Goal: Task Accomplishment & Management: Use online tool/utility

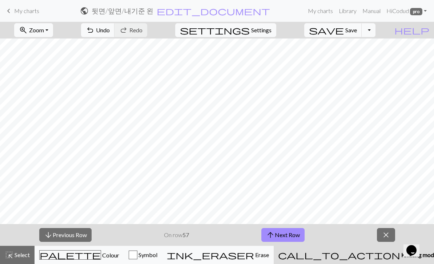
click at [279, 237] on button "arrow_upward Next Row" at bounding box center [282, 235] width 43 height 14
click at [274, 242] on button "arrow_upward Next Row" at bounding box center [282, 235] width 43 height 14
click at [278, 235] on button "arrow_upward Next Row" at bounding box center [282, 235] width 43 height 14
click at [280, 234] on button "arrow_upward Next Row" at bounding box center [282, 235] width 43 height 14
click at [290, 237] on button "arrow_upward Next Row" at bounding box center [282, 235] width 43 height 14
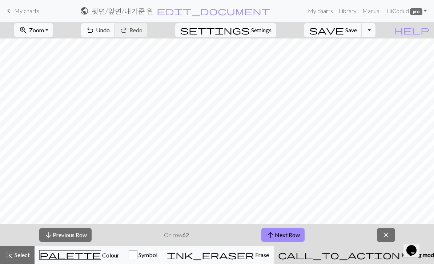
click at [12, 10] on span "keyboard_arrow_left" at bounding box center [8, 11] width 9 height 10
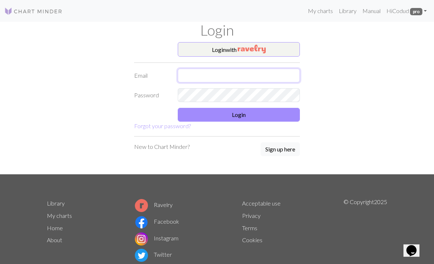
click at [205, 79] on input "text" at bounding box center [239, 76] width 122 height 14
type input "[EMAIL_ADDRESS][DOMAIN_NAME]"
click at [247, 120] on button "Login" at bounding box center [239, 115] width 122 height 14
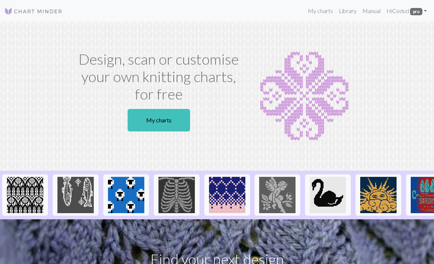
click at [318, 18] on link "My charts" at bounding box center [320, 11] width 31 height 15
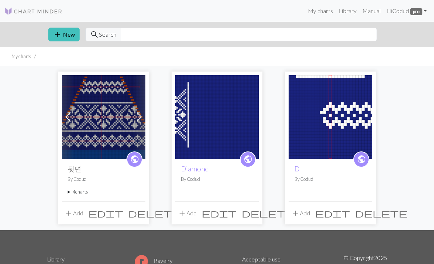
click at [76, 195] on summary "4 charts" at bounding box center [104, 192] width 72 height 7
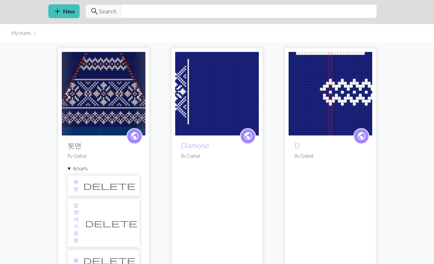
scroll to position [24, 0]
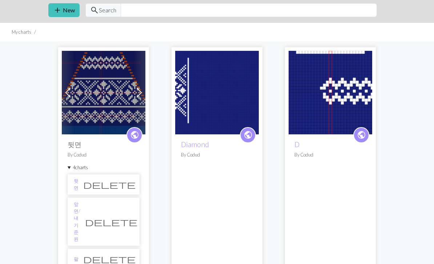
click at [91, 249] on li "팔 delete" at bounding box center [104, 259] width 72 height 20
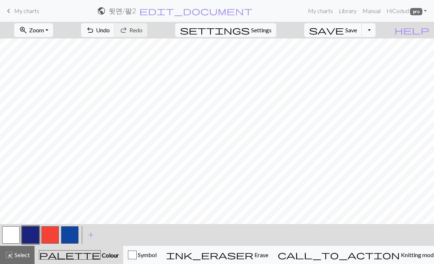
click at [110, 31] on span "Undo" at bounding box center [103, 30] width 14 height 7
click at [110, 29] on span "Undo" at bounding box center [103, 30] width 14 height 7
click at [28, 26] on span "zoom_in" at bounding box center [23, 30] width 9 height 10
click at [43, 107] on button "150%" at bounding box center [43, 111] width 57 height 12
click at [44, 27] on span "Zoom" at bounding box center [36, 30] width 15 height 7
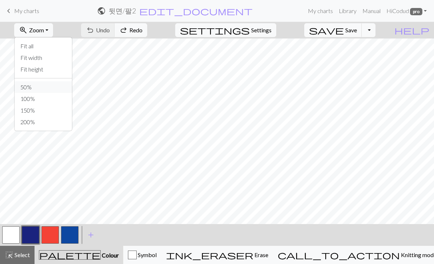
click at [39, 82] on button "50%" at bounding box center [43, 87] width 57 height 12
click at [28, 32] on span "zoom_in" at bounding box center [23, 30] width 9 height 10
click at [44, 98] on button "100%" at bounding box center [43, 99] width 57 height 12
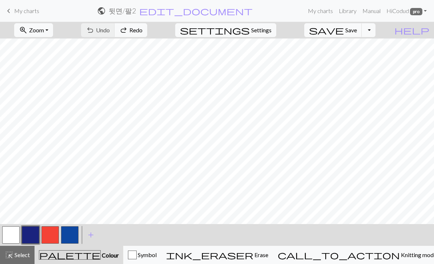
click at [367, 252] on span "call_to_action" at bounding box center [339, 255] width 122 height 10
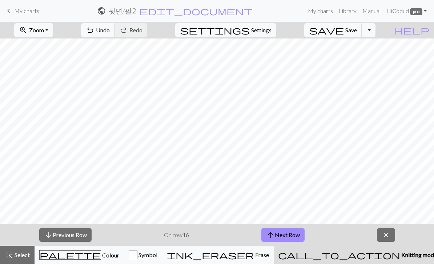
click at [286, 236] on button "arrow_upward Next Row" at bounding box center [282, 235] width 43 height 14
click at [67, 241] on button "arrow_downward Previous Row" at bounding box center [65, 235] width 52 height 14
click at [69, 243] on div "arrow_downward Previous Row On row 16 arrow_upward Next Row close" at bounding box center [217, 235] width 434 height 22
click at [68, 240] on button "arrow_downward Previous Row" at bounding box center [65, 235] width 52 height 14
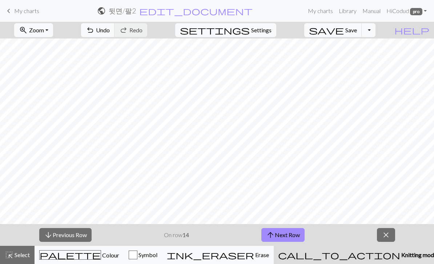
click at [71, 237] on button "arrow_downward Previous Row" at bounding box center [65, 235] width 52 height 14
click at [73, 238] on button "arrow_downward Previous Row" at bounding box center [65, 235] width 52 height 14
click at [73, 239] on button "arrow_downward Previous Row" at bounding box center [65, 235] width 52 height 14
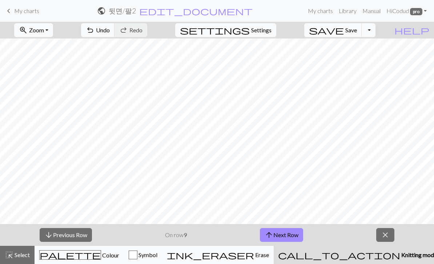
click at [72, 238] on button "arrow_downward Previous Row" at bounding box center [66, 235] width 52 height 14
click at [73, 236] on button "arrow_downward Previous Row" at bounding box center [66, 235] width 52 height 14
click at [76, 233] on button "arrow_downward Previous Row" at bounding box center [66, 235] width 52 height 14
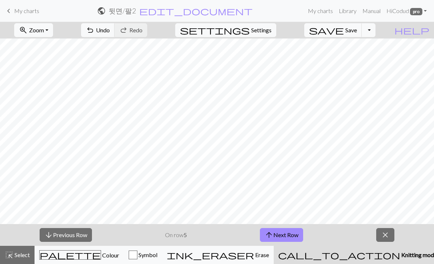
click at [77, 233] on button "arrow_downward Previous Row" at bounding box center [66, 235] width 52 height 14
click at [76, 232] on button "arrow_downward Previous Row" at bounding box center [66, 235] width 52 height 14
click at [53, 26] on button "zoom_in Zoom Zoom" at bounding box center [33, 30] width 39 height 14
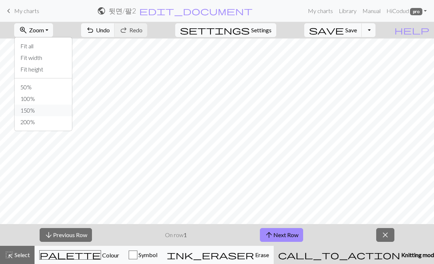
click at [47, 108] on button "150%" at bounding box center [43, 111] width 57 height 12
click at [51, 34] on button "zoom_in Zoom Zoom" at bounding box center [33, 30] width 39 height 14
click at [57, 98] on button "100%" at bounding box center [43, 99] width 57 height 12
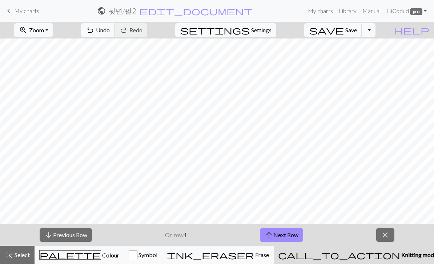
click at [279, 236] on button "arrow_upward Next Row" at bounding box center [281, 235] width 43 height 14
click at [282, 240] on button "arrow_upward Next Row" at bounding box center [281, 235] width 43 height 14
click at [282, 239] on button "arrow_upward Next Row" at bounding box center [281, 235] width 43 height 14
click at [287, 242] on button "arrow_upward Next Row" at bounding box center [281, 235] width 43 height 14
click at [289, 234] on button "arrow_upward Next Row" at bounding box center [281, 235] width 43 height 14
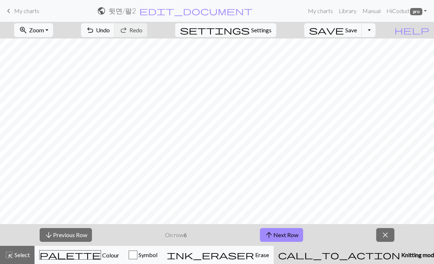
click at [286, 233] on button "arrow_upward Next Row" at bounding box center [281, 235] width 43 height 14
click at [282, 236] on button "arrow_upward Next Row" at bounding box center [281, 235] width 43 height 14
click at [289, 235] on button "arrow_upward Next Row" at bounding box center [281, 235] width 43 height 14
click at [277, 236] on button "arrow_upward Next Row" at bounding box center [281, 235] width 43 height 14
click at [291, 235] on button "arrow_upward Next Row" at bounding box center [282, 235] width 43 height 14
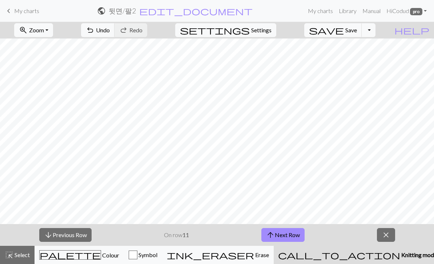
click at [293, 235] on button "arrow_upward Next Row" at bounding box center [282, 235] width 43 height 14
click at [86, 233] on button "arrow_downward Previous Row" at bounding box center [65, 235] width 52 height 14
click at [79, 236] on button "arrow_downward Previous Row" at bounding box center [65, 235] width 52 height 14
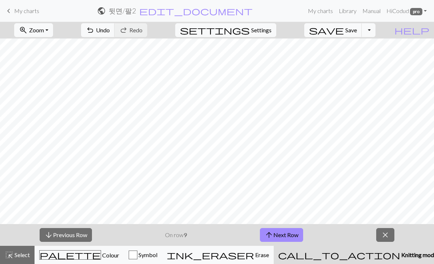
click at [79, 236] on button "arrow_downward Previous Row" at bounding box center [66, 235] width 52 height 14
click at [82, 237] on button "arrow_downward Previous Row" at bounding box center [66, 235] width 52 height 14
click at [82, 236] on button "arrow_downward Previous Row" at bounding box center [66, 235] width 52 height 14
click at [81, 236] on button "arrow_downward Previous Row" at bounding box center [66, 235] width 52 height 14
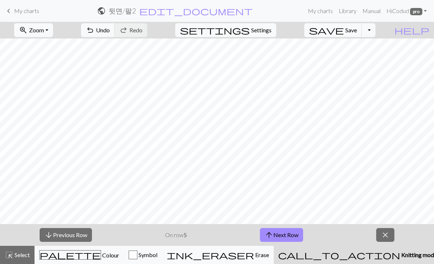
click at [84, 236] on button "arrow_downward Previous Row" at bounding box center [66, 235] width 52 height 14
click at [83, 236] on button "arrow_downward Previous Row" at bounding box center [66, 235] width 52 height 14
click at [294, 230] on button "arrow_upward Next Row" at bounding box center [281, 235] width 43 height 14
click at [287, 232] on button "arrow_upward Next Row" at bounding box center [281, 235] width 43 height 14
click at [295, 233] on button "arrow_upward Next Row" at bounding box center [281, 235] width 43 height 14
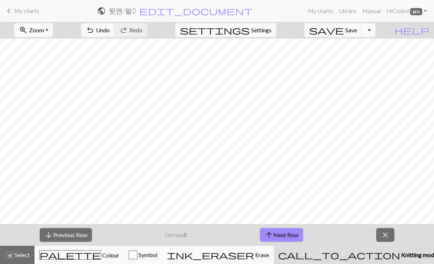
click at [297, 233] on button "arrow_upward Next Row" at bounding box center [281, 235] width 43 height 14
click at [295, 234] on button "arrow_upward Next Row" at bounding box center [281, 235] width 43 height 14
click at [299, 234] on button "arrow_upward Next Row" at bounding box center [281, 235] width 43 height 14
click at [298, 233] on button "arrow_upward Next Row" at bounding box center [281, 235] width 43 height 14
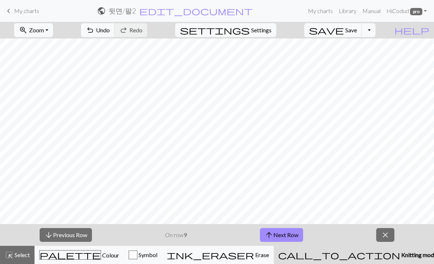
click at [274, 230] on button "arrow_upward Next Row" at bounding box center [281, 235] width 43 height 14
click at [291, 237] on button "arrow_upward Next Row" at bounding box center [282, 235] width 43 height 14
click at [274, 246] on button "ink_eraser Erase Erase" at bounding box center [218, 255] width 112 height 18
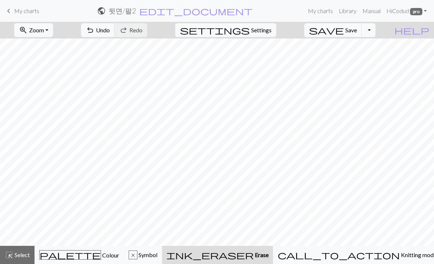
click at [400, 252] on span "Knitting mode" at bounding box center [418, 255] width 37 height 7
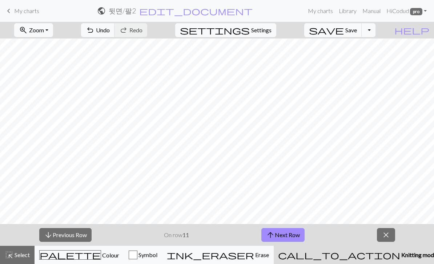
click at [291, 236] on button "arrow_upward Next Row" at bounding box center [282, 235] width 43 height 14
click at [282, 239] on button "arrow_upward Next Row" at bounding box center [282, 235] width 43 height 14
click at [283, 236] on button "arrow_upward Next Row" at bounding box center [282, 235] width 43 height 14
click at [283, 242] on button "arrow_upward Next Row" at bounding box center [282, 235] width 43 height 14
click at [290, 234] on button "arrow_upward Next Row" at bounding box center [282, 235] width 43 height 14
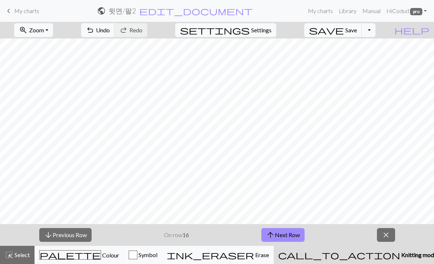
click at [284, 233] on button "arrow_upward Next Row" at bounding box center [282, 235] width 43 height 14
click at [297, 232] on button "arrow_upward Next Row" at bounding box center [282, 235] width 43 height 14
click at [294, 240] on button "arrow_upward Next Row" at bounding box center [282, 235] width 43 height 14
click at [281, 232] on button "arrow_upward Next Row" at bounding box center [282, 235] width 43 height 14
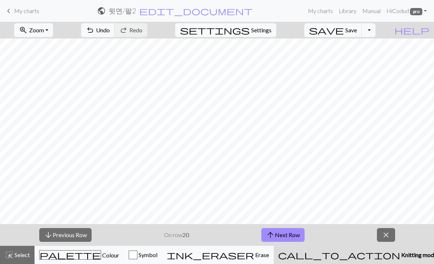
click at [290, 234] on button "arrow_upward Next Row" at bounding box center [282, 235] width 43 height 14
click at [292, 241] on button "arrow_upward Next Row" at bounding box center [282, 235] width 43 height 14
click at [288, 236] on button "arrow_upward Next Row" at bounding box center [282, 235] width 43 height 14
click at [286, 233] on button "arrow_upward Next Row" at bounding box center [282, 235] width 43 height 14
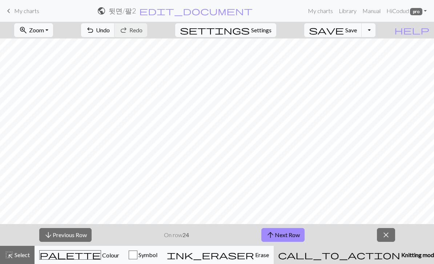
click at [297, 241] on button "arrow_upward Next Row" at bounding box center [282, 235] width 43 height 14
click at [282, 234] on button "arrow_upward Next Row" at bounding box center [282, 235] width 43 height 14
click at [87, 246] on button "palette Colour Colour" at bounding box center [79, 255] width 89 height 18
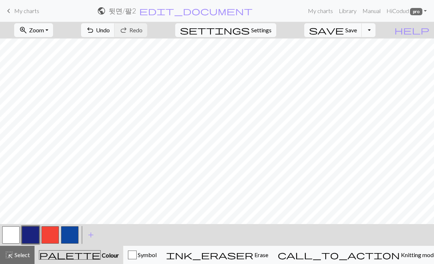
click at [400, 252] on span "Knitting mode" at bounding box center [418, 255] width 37 height 7
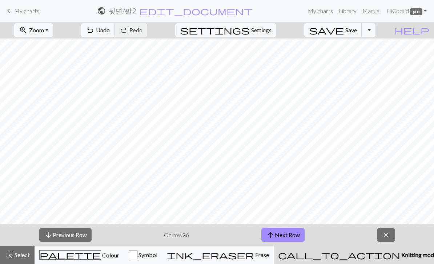
click at [78, 231] on button "arrow_downward Previous Row" at bounding box center [65, 235] width 52 height 14
click at [281, 236] on button "arrow_upward Next Row" at bounding box center [282, 235] width 43 height 14
click at [65, 239] on button "arrow_downward Previous Row" at bounding box center [65, 235] width 52 height 14
click at [285, 236] on button "arrow_upward Next Row" at bounding box center [282, 235] width 43 height 14
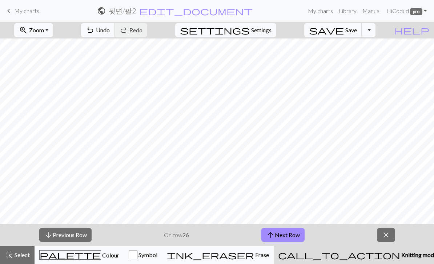
click at [290, 237] on button "arrow_upward Next Row" at bounding box center [282, 235] width 43 height 14
click at [298, 240] on button "arrow_upward Next Row" at bounding box center [282, 235] width 43 height 14
click at [277, 233] on button "arrow_upward Next Row" at bounding box center [282, 235] width 43 height 14
click at [291, 236] on button "arrow_upward Next Row" at bounding box center [282, 235] width 43 height 14
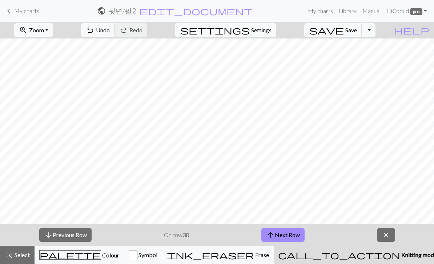
click at [284, 233] on button "arrow_upward Next Row" at bounding box center [282, 235] width 43 height 14
click at [283, 236] on button "arrow_upward Next Row" at bounding box center [282, 235] width 43 height 14
click at [287, 234] on button "arrow_upward Next Row" at bounding box center [282, 235] width 43 height 14
click at [285, 233] on button "arrow_upward Next Row" at bounding box center [282, 235] width 43 height 14
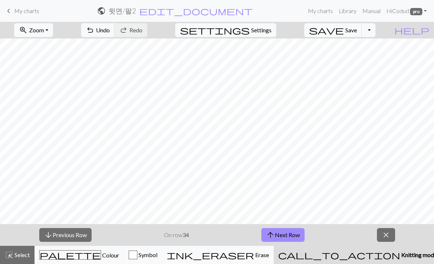
click at [74, 241] on button "arrow_downward Previous Row" at bounding box center [65, 235] width 52 height 14
click at [73, 241] on button "arrow_downward Previous Row" at bounding box center [65, 235] width 52 height 14
click at [285, 236] on button "arrow_upward Next Row" at bounding box center [282, 235] width 43 height 14
click at [280, 233] on button "arrow_upward Next Row" at bounding box center [282, 235] width 43 height 14
click at [272, 234] on span "arrow_upward" at bounding box center [270, 235] width 9 height 10
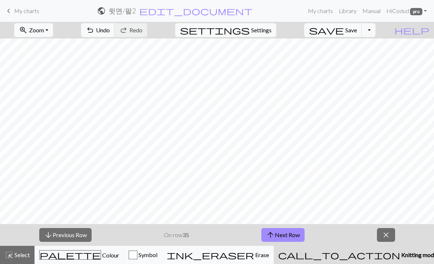
click at [289, 235] on button "arrow_upward Next Row" at bounding box center [282, 235] width 43 height 14
click at [266, 233] on span "arrow_upward" at bounding box center [270, 235] width 9 height 10
click at [285, 231] on button "arrow_upward Next Row" at bounding box center [282, 235] width 43 height 14
click at [284, 235] on button "arrow_upward Next Row" at bounding box center [282, 235] width 43 height 14
click at [285, 236] on button "arrow_upward Next Row" at bounding box center [282, 235] width 43 height 14
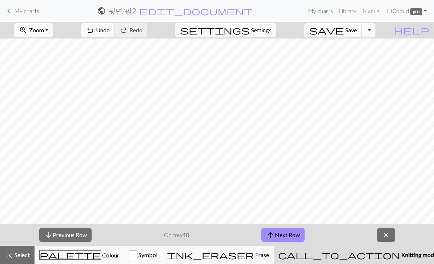
click at [285, 233] on button "arrow_upward Next Row" at bounding box center [282, 235] width 43 height 14
click at [288, 236] on button "arrow_upward Next Row" at bounding box center [282, 235] width 43 height 14
click at [288, 230] on button "arrow_upward Next Row" at bounding box center [282, 235] width 43 height 14
click at [285, 232] on button "arrow_upward Next Row" at bounding box center [282, 235] width 43 height 14
click at [281, 233] on button "arrow_upward Next Row" at bounding box center [282, 235] width 43 height 14
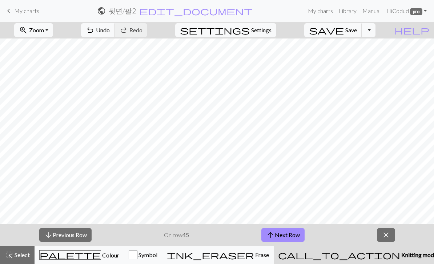
click at [281, 234] on button "arrow_upward Next Row" at bounding box center [282, 235] width 43 height 14
click at [284, 231] on button "arrow_upward Next Row" at bounding box center [282, 235] width 43 height 14
click at [282, 229] on button "arrow_upward Next Row" at bounding box center [282, 235] width 43 height 14
click at [286, 241] on button "arrow_upward Next Row" at bounding box center [282, 235] width 43 height 14
